Goal: Transaction & Acquisition: Purchase product/service

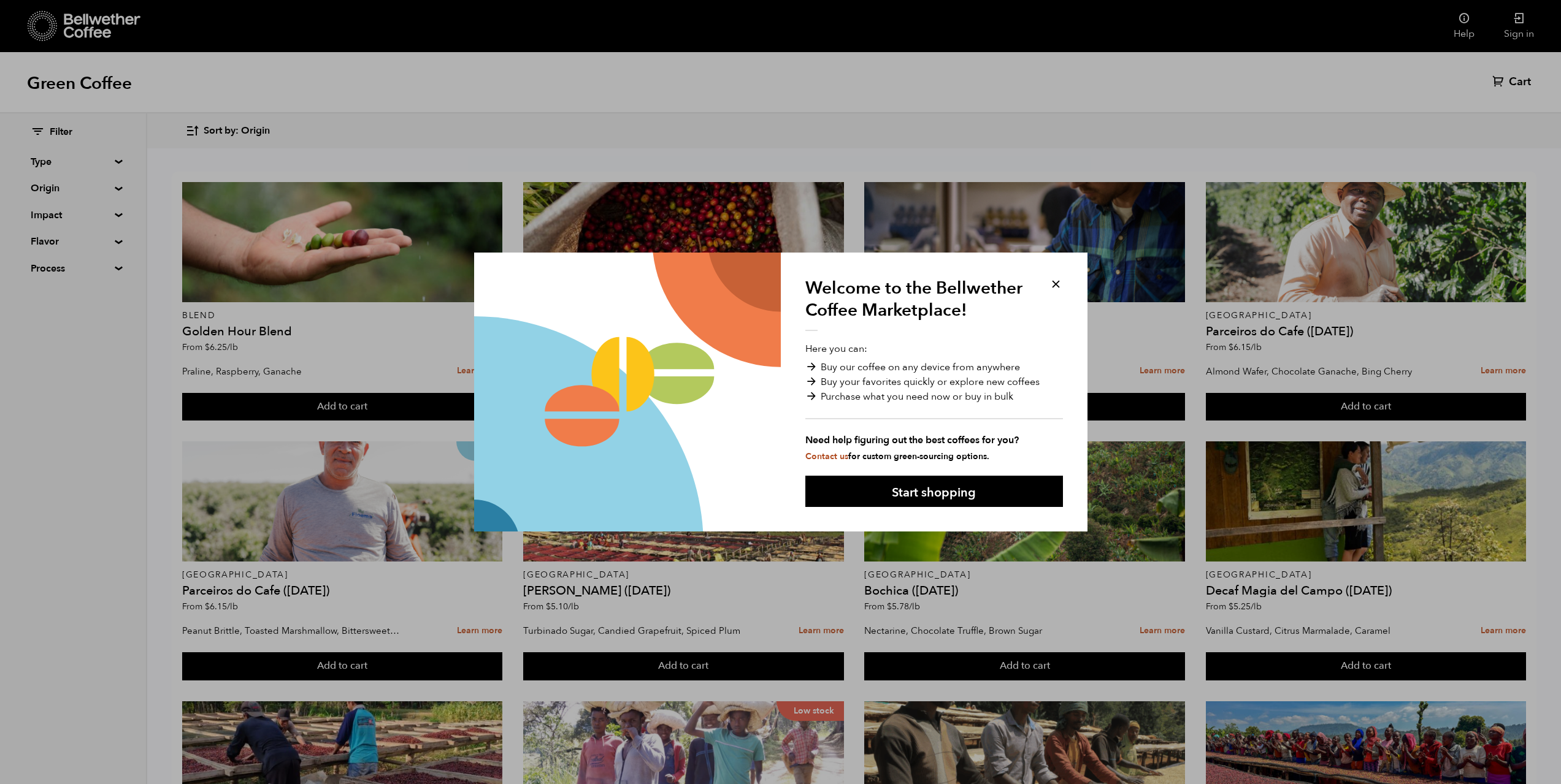
click at [953, 497] on button "Start shopping" at bounding box center [934, 491] width 257 height 31
click at [940, 493] on div at bounding box center [1024, 502] width 320 height 120
click at [1055, 287] on div at bounding box center [1024, 242] width 320 height 120
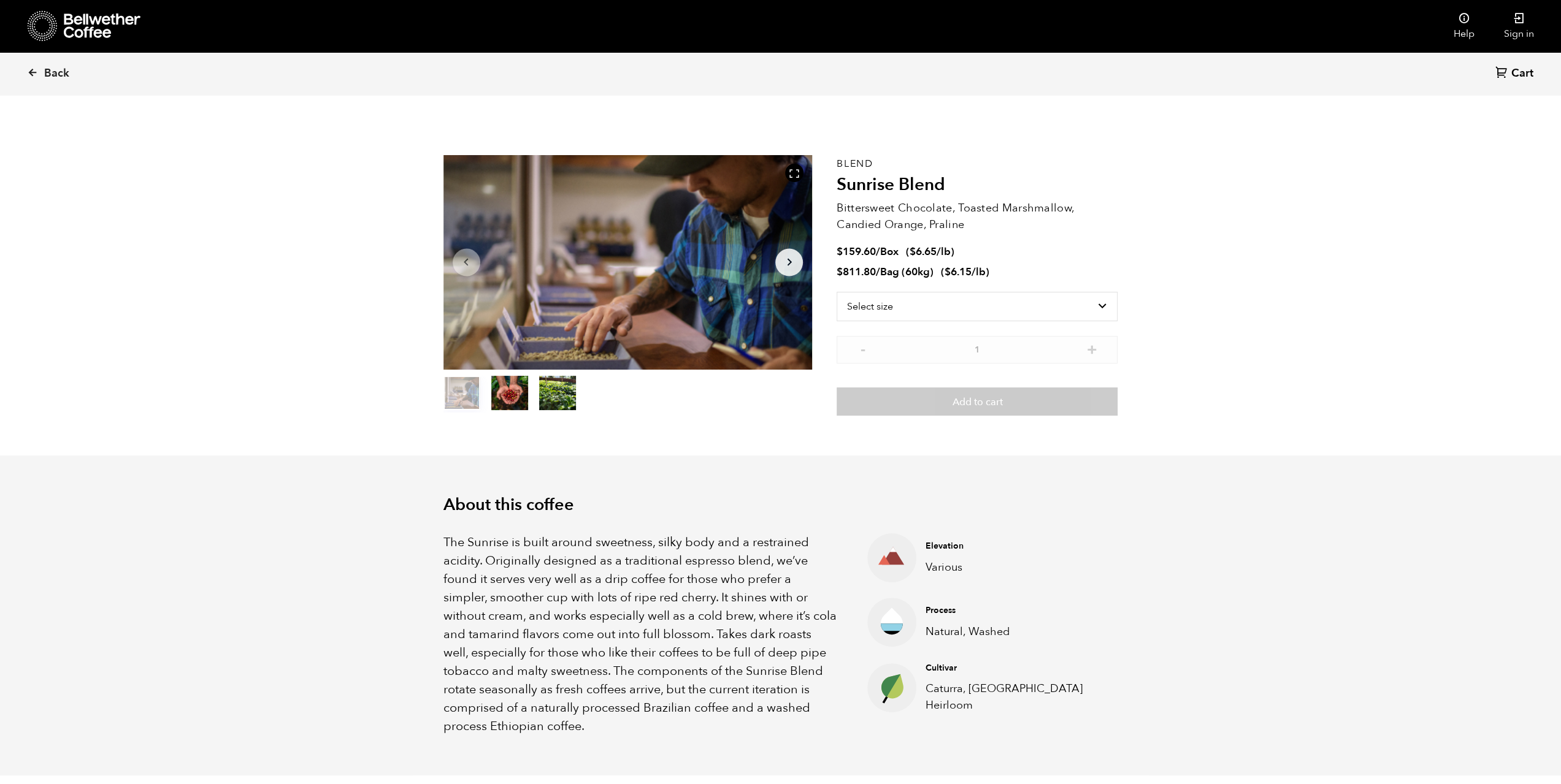
scroll to position [534, 653]
click at [59, 78] on span "Back" at bounding box center [56, 73] width 25 height 15
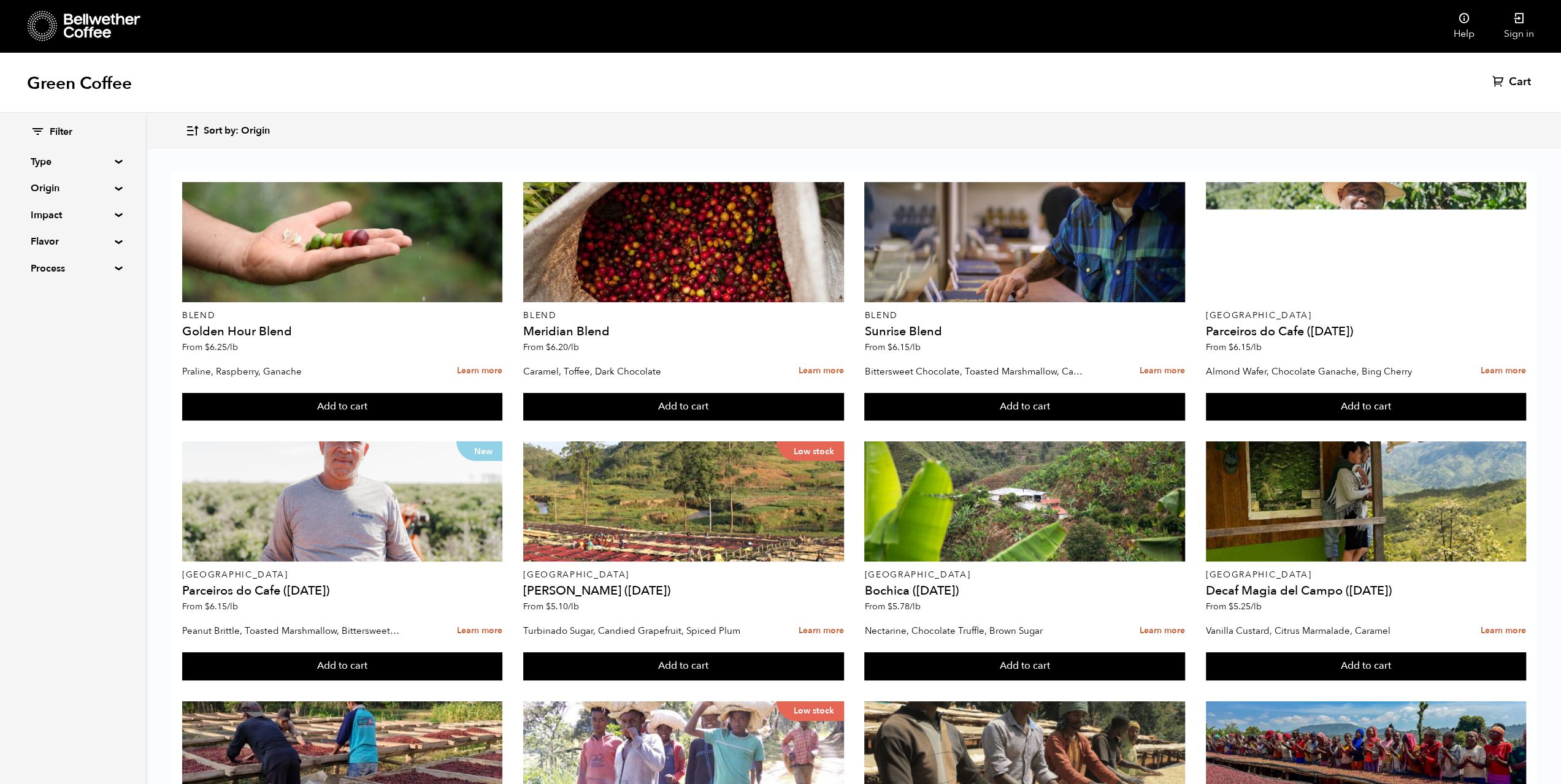
scroll to position [490, 0]
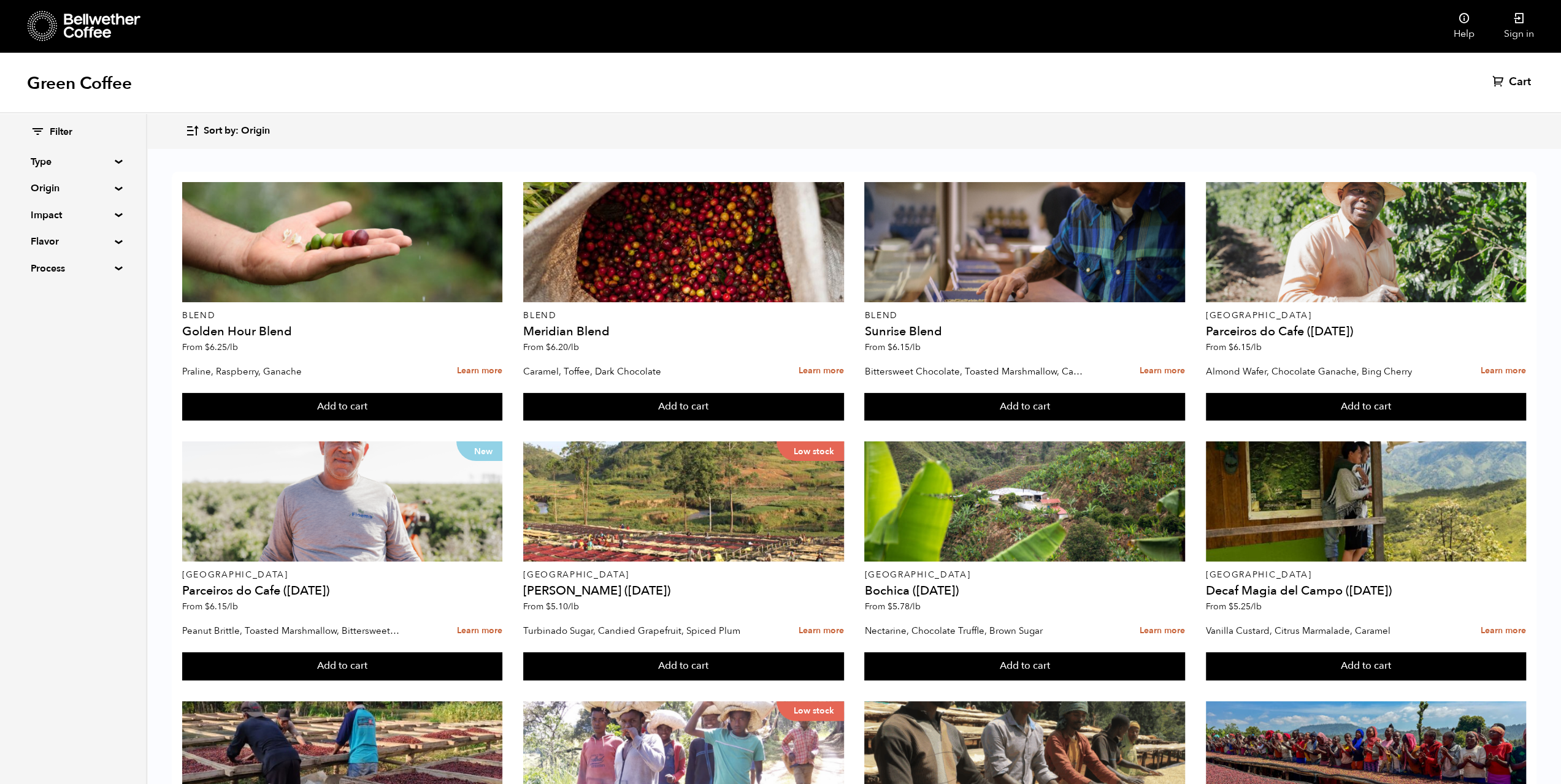
click at [105, 269] on summary "Process" at bounding box center [73, 268] width 85 height 15
click at [40, 293] on input "Natural" at bounding box center [36, 292] width 11 height 11
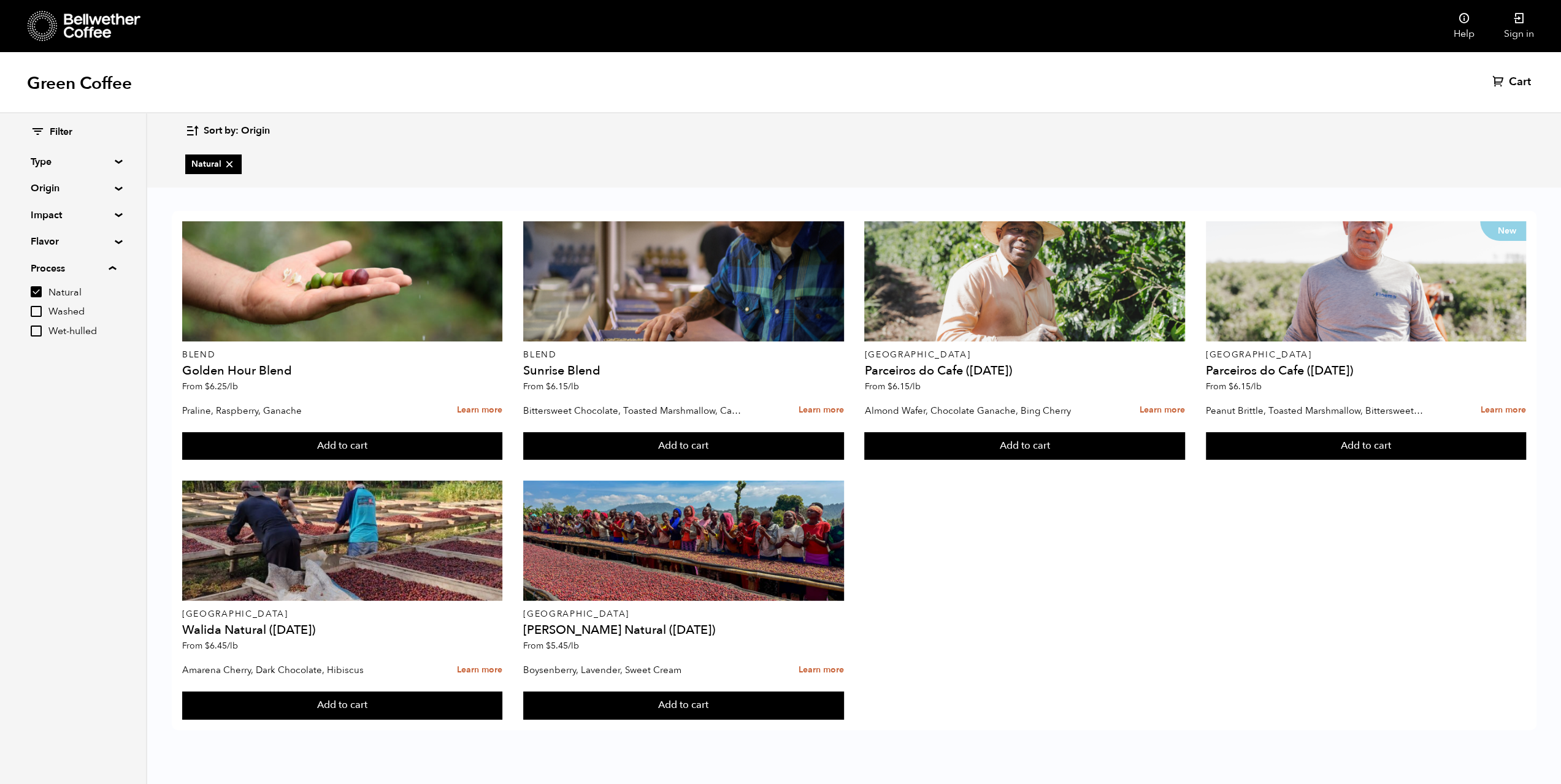
scroll to position [0, 0]
click at [37, 292] on input "Natural" at bounding box center [36, 292] width 11 height 11
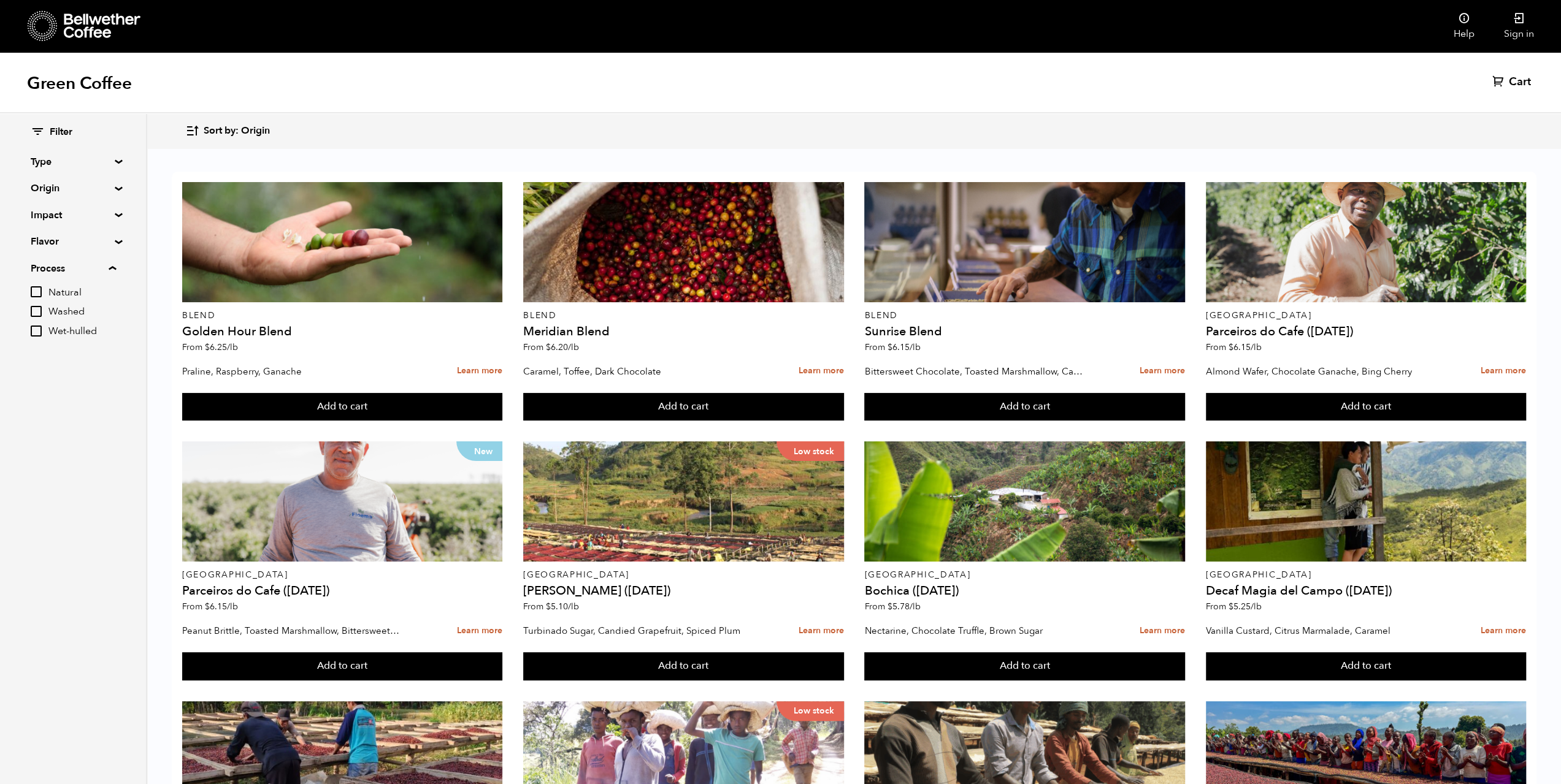
click at [36, 295] on input "Natural" at bounding box center [36, 292] width 11 height 11
checkbox input "true"
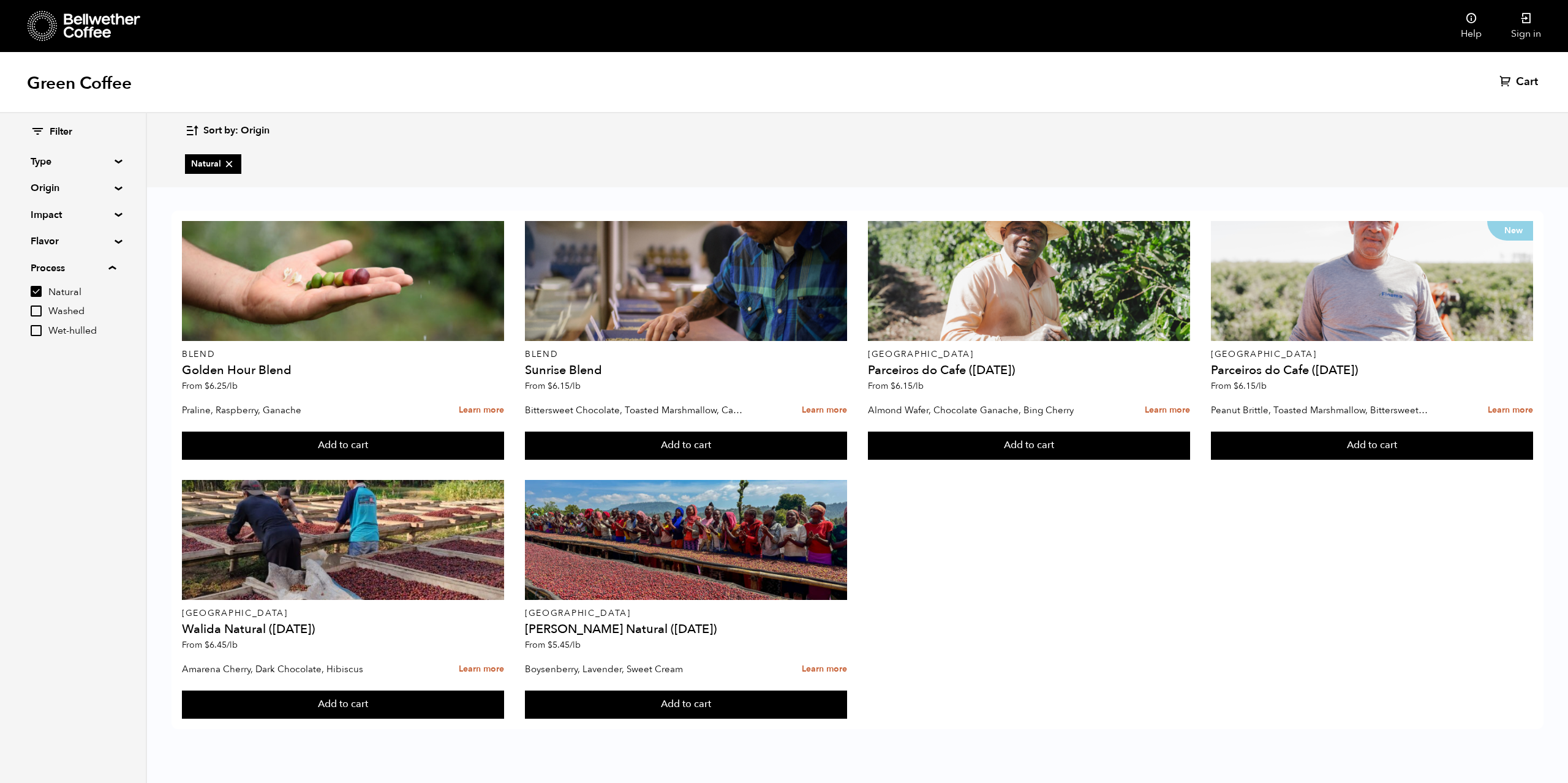
click at [35, 311] on input "Washed" at bounding box center [36, 311] width 11 height 11
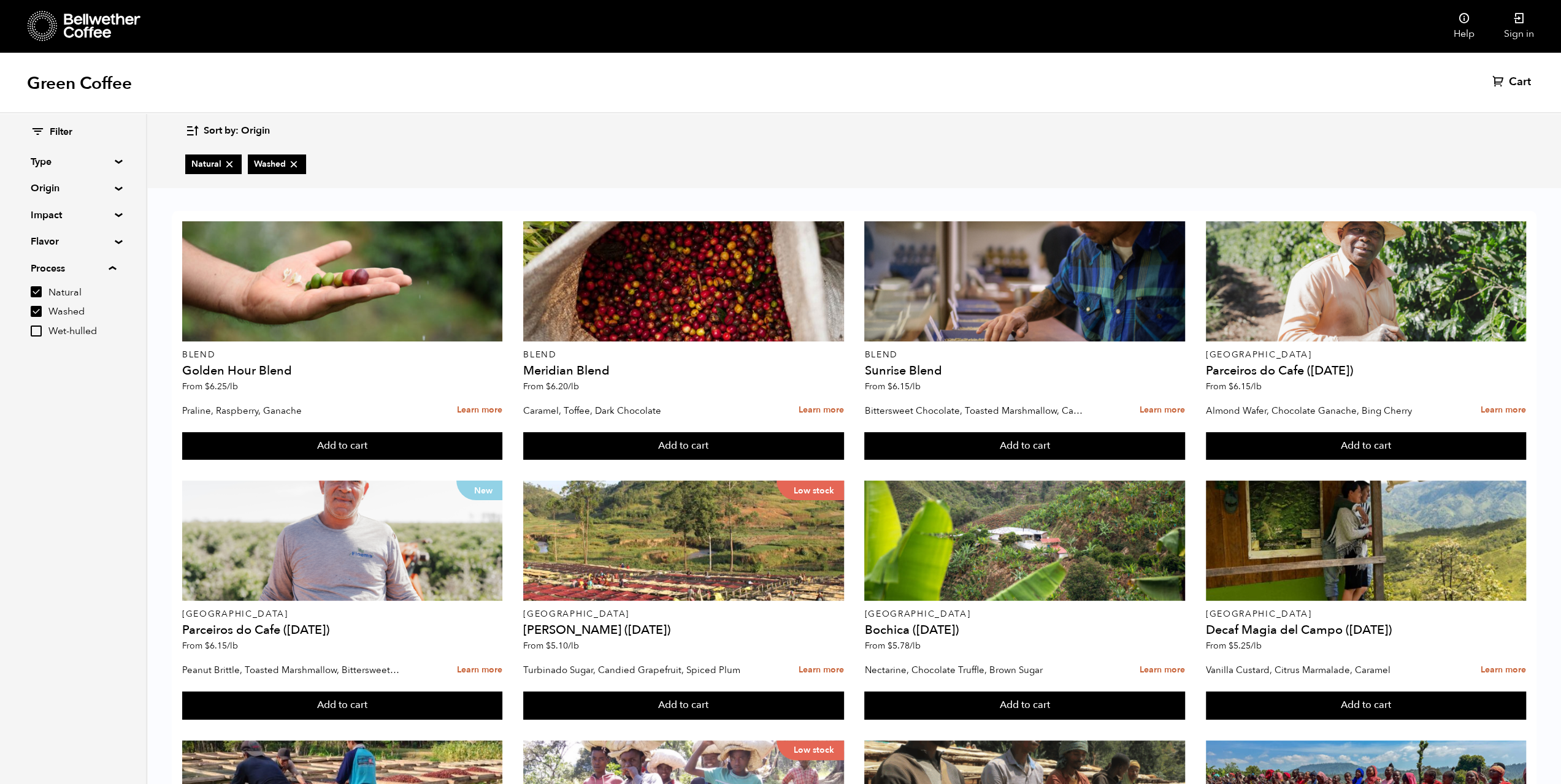
scroll to position [5, 0]
click at [39, 309] on input "Washed" at bounding box center [36, 311] width 11 height 11
checkbox input "false"
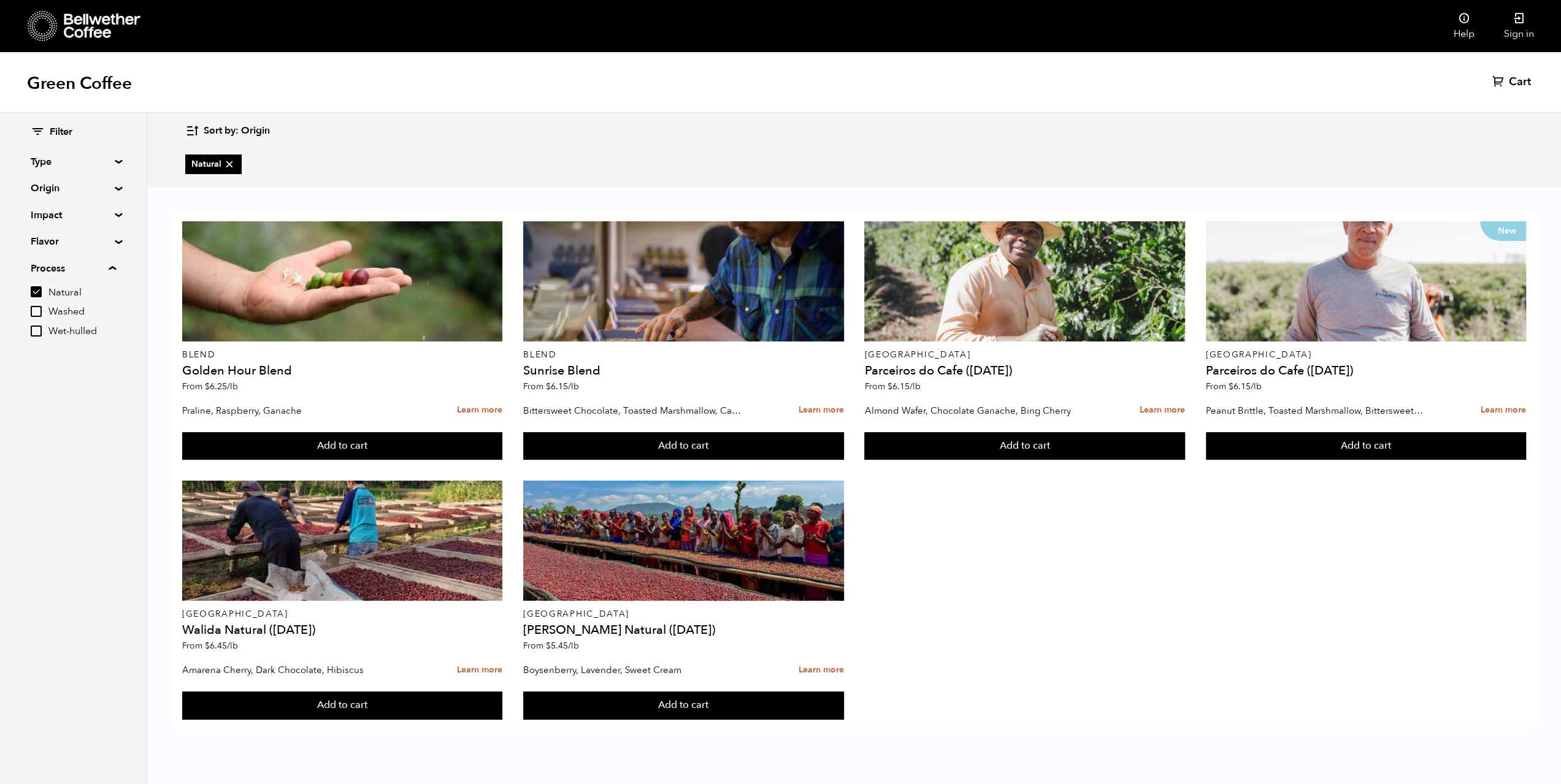
scroll to position [0, 0]
click at [33, 296] on input "Natural" at bounding box center [36, 292] width 11 height 11
checkbox input "false"
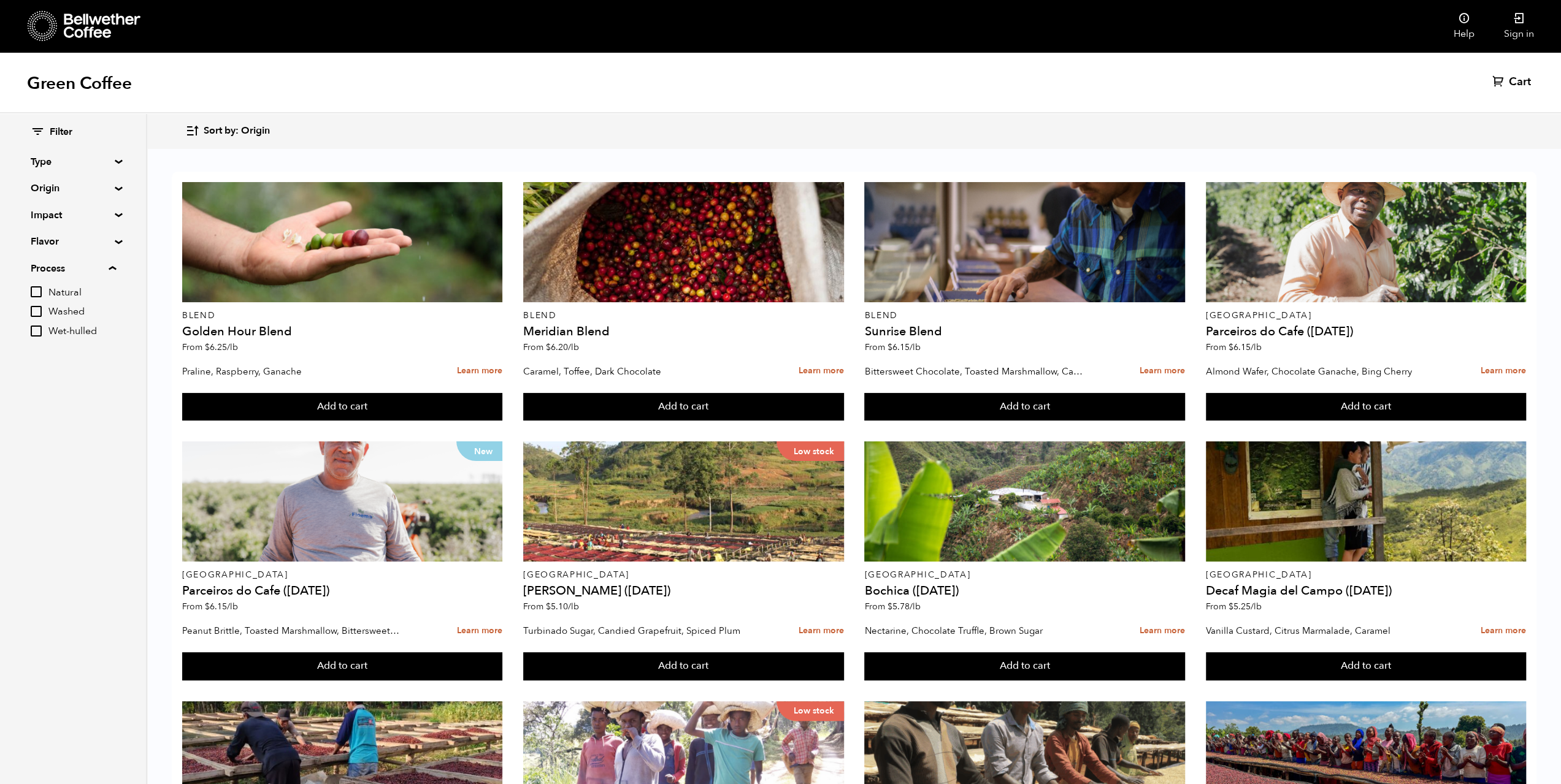
click at [111, 245] on div "Filter Type Blend Single Origin Decaf Seasonal Year Round Origin Blend Brazil B…" at bounding box center [73, 234] width 146 height 241
click at [114, 242] on summary "Flavor" at bounding box center [73, 241] width 85 height 15
click at [37, 267] on input "Chocolate" at bounding box center [36, 265] width 11 height 11
checkbox input "true"
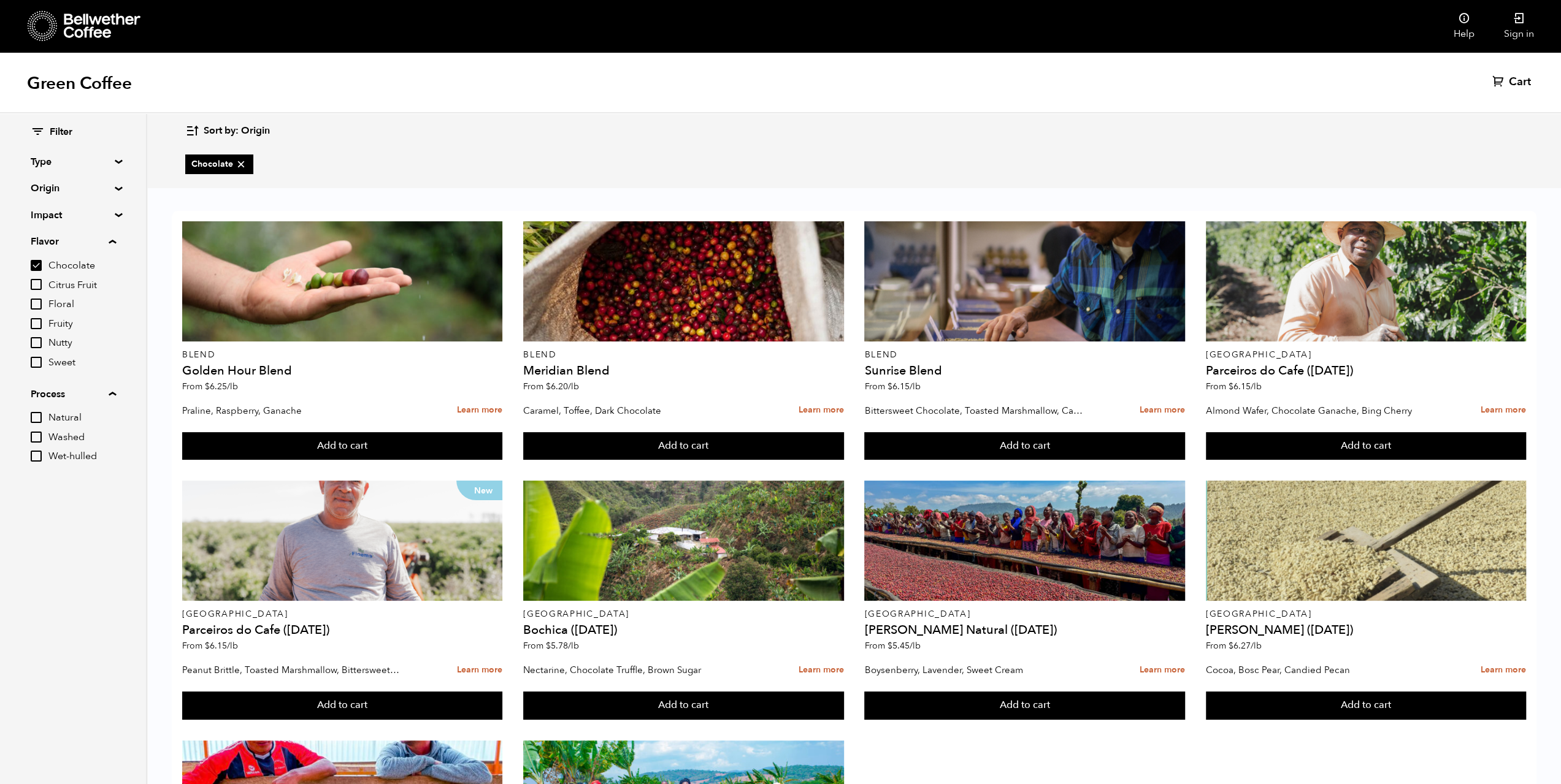
scroll to position [236, 0]
